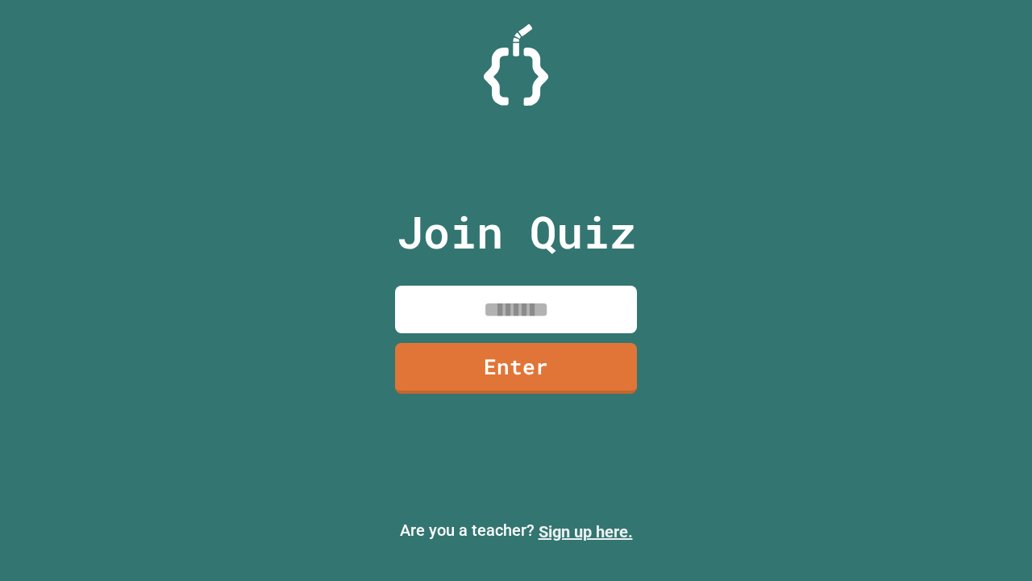
click at [586, 532] on link "Sign up here." at bounding box center [586, 531] width 94 height 19
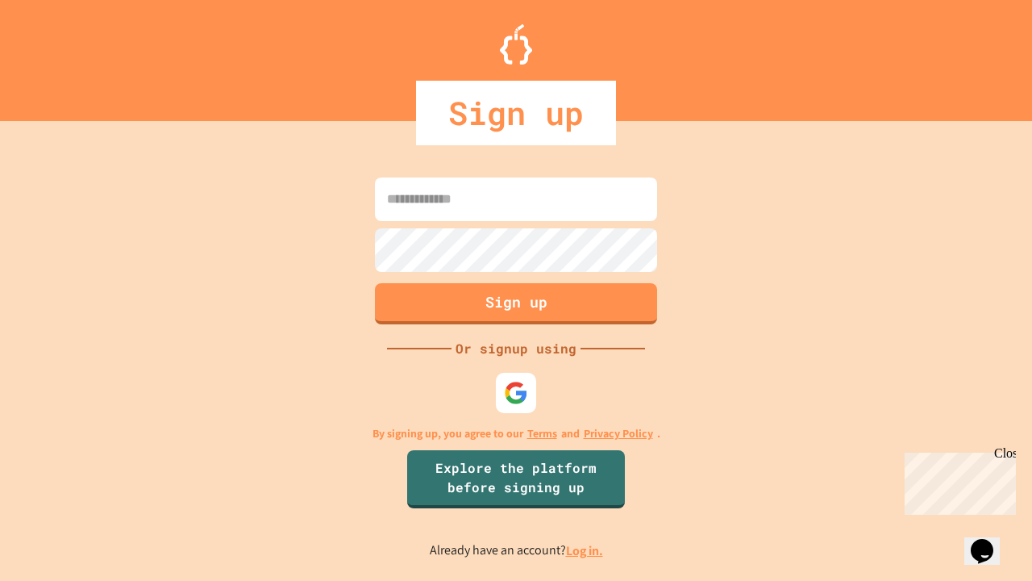
click at [586, 550] on link "Log in." at bounding box center [584, 550] width 37 height 17
